Goal: Task Accomplishment & Management: Use online tool/utility

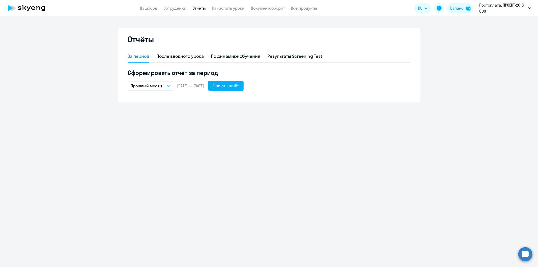
click at [167, 84] on button "Прошлый месяц" at bounding box center [150, 86] width 45 height 10
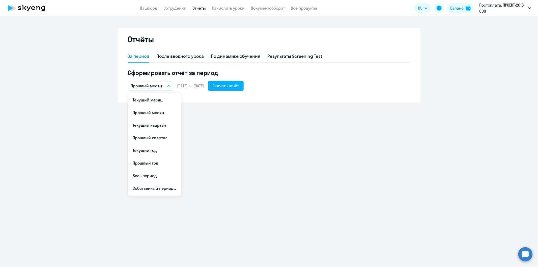
click at [167, 84] on button "Прошлый месяц" at bounding box center [150, 86] width 45 height 10
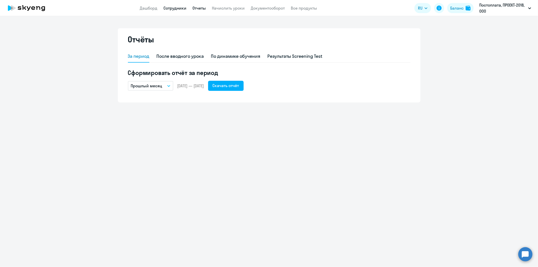
click at [177, 8] on link "Сотрудники" at bounding box center [175, 8] width 23 height 5
click at [198, 9] on link "Отчеты" at bounding box center [199, 8] width 13 height 5
click at [196, 7] on link "Отчеты" at bounding box center [199, 8] width 13 height 5
click at [229, 9] on link "Начислить уроки" at bounding box center [228, 8] width 33 height 5
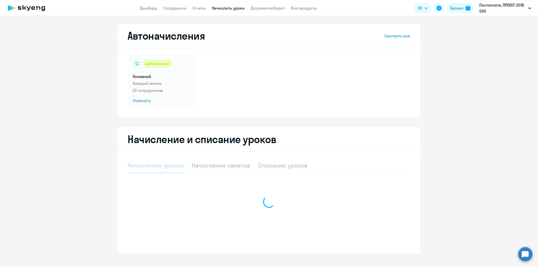
select select "10"
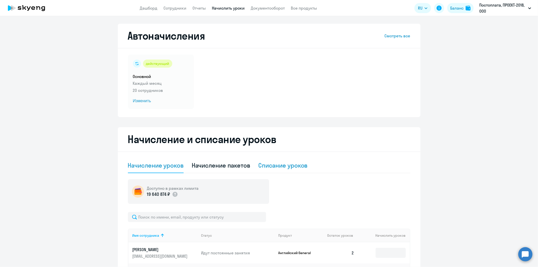
click at [291, 164] on div "Списание уроков" at bounding box center [282, 165] width 49 height 8
select select "10"
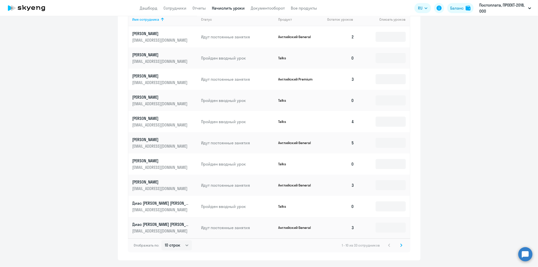
scroll to position [196, 0]
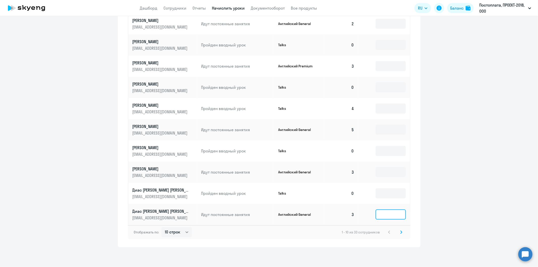
click at [392, 216] on input at bounding box center [391, 214] width 30 height 10
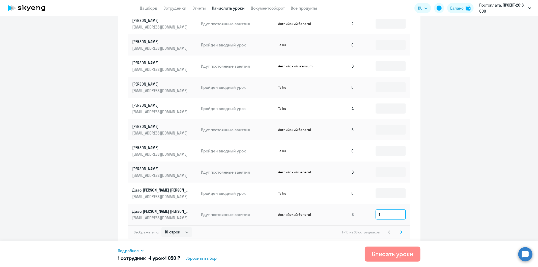
type input "1"
click at [386, 255] on div "Списать уроки" at bounding box center [393, 254] width 42 height 8
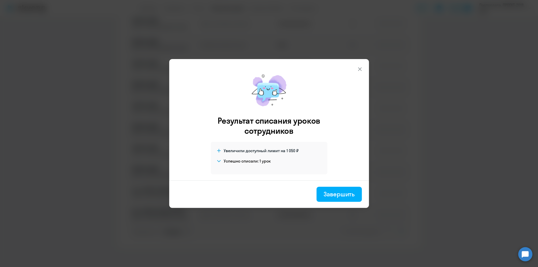
click at [338, 204] on footer "Завершить" at bounding box center [269, 193] width 200 height 27
click at [347, 195] on div "Завершить" at bounding box center [339, 194] width 31 height 8
